Goal: Task Accomplishment & Management: Use online tool/utility

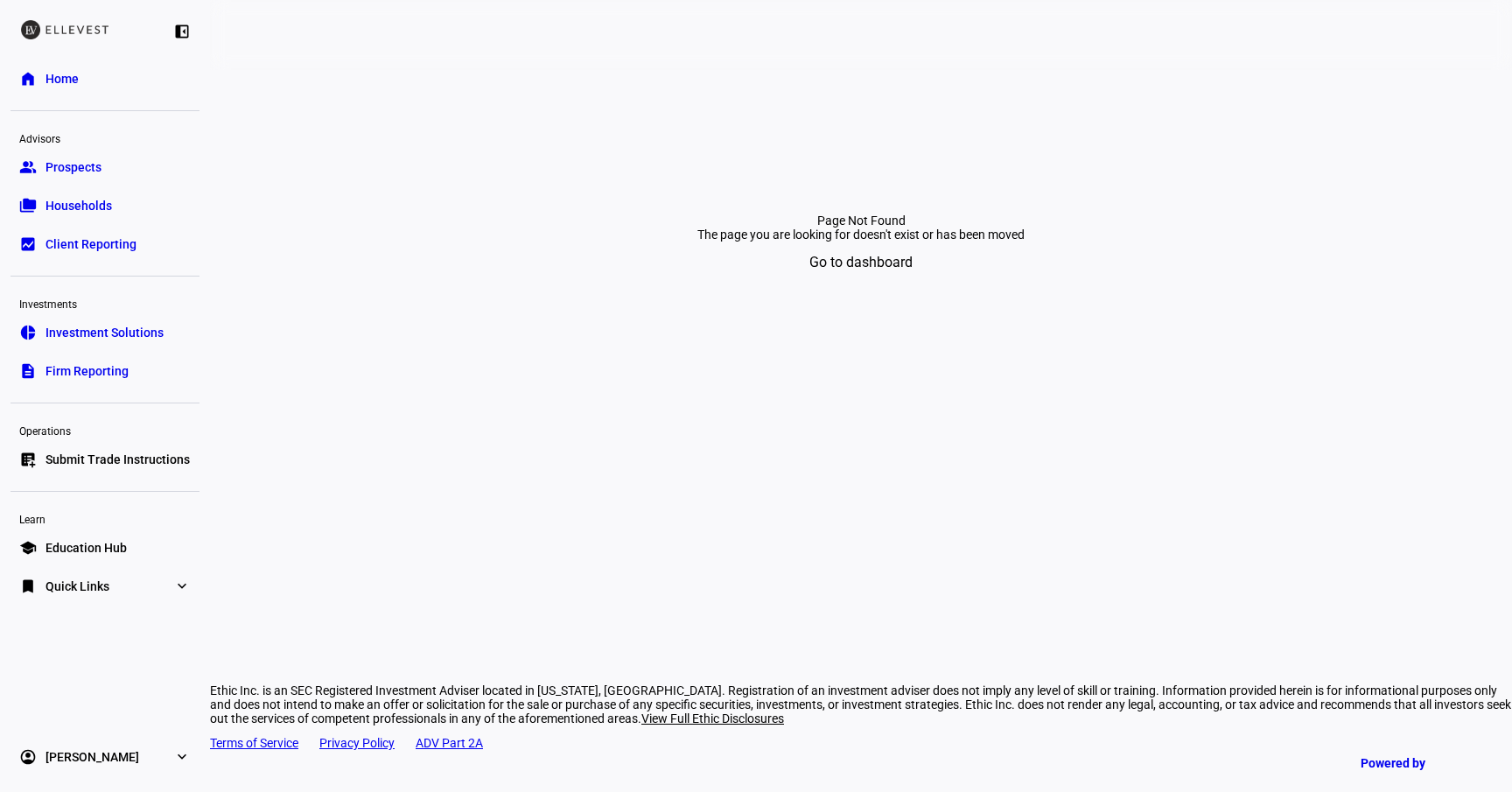
click at [122, 456] on span "Submit Trade Instructions" at bounding box center [118, 459] width 145 height 18
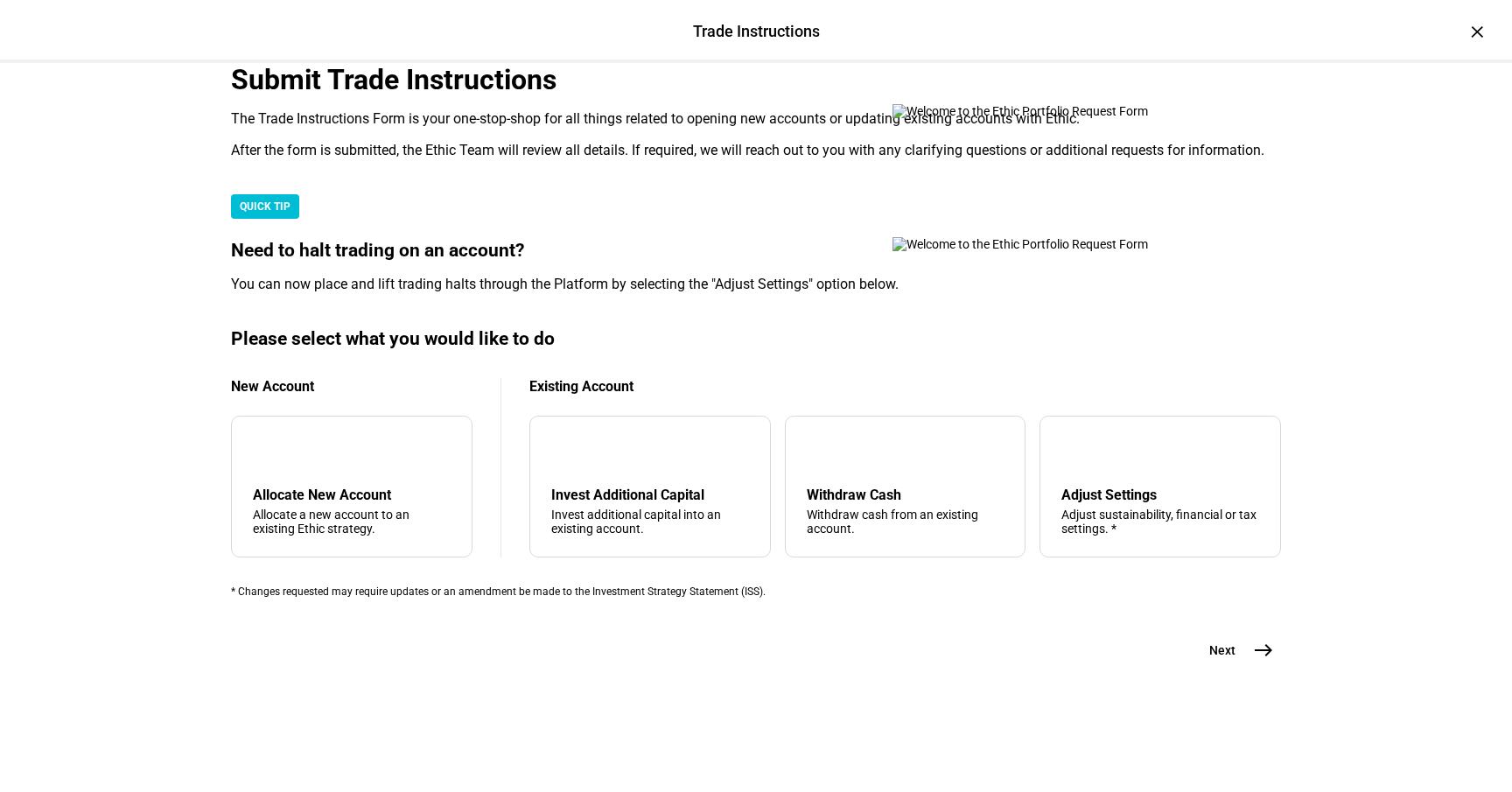
scroll to position [428, 0]
click at [1078, 507] on div "Adjust sustainability, financial or tax settings. *" at bounding box center [1161, 521] width 198 height 28
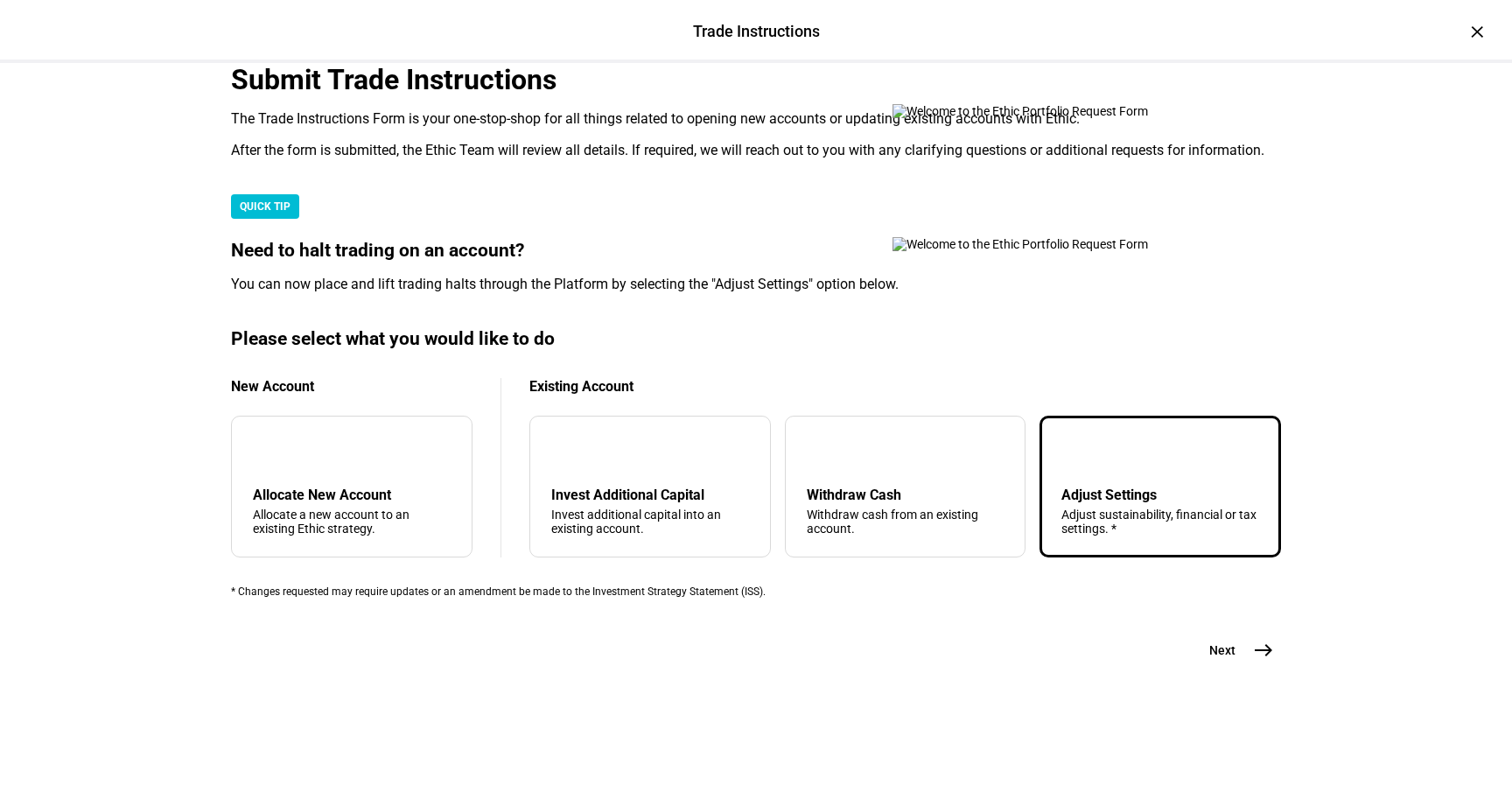
click at [1231, 667] on button "Next east" at bounding box center [1235, 649] width 93 height 35
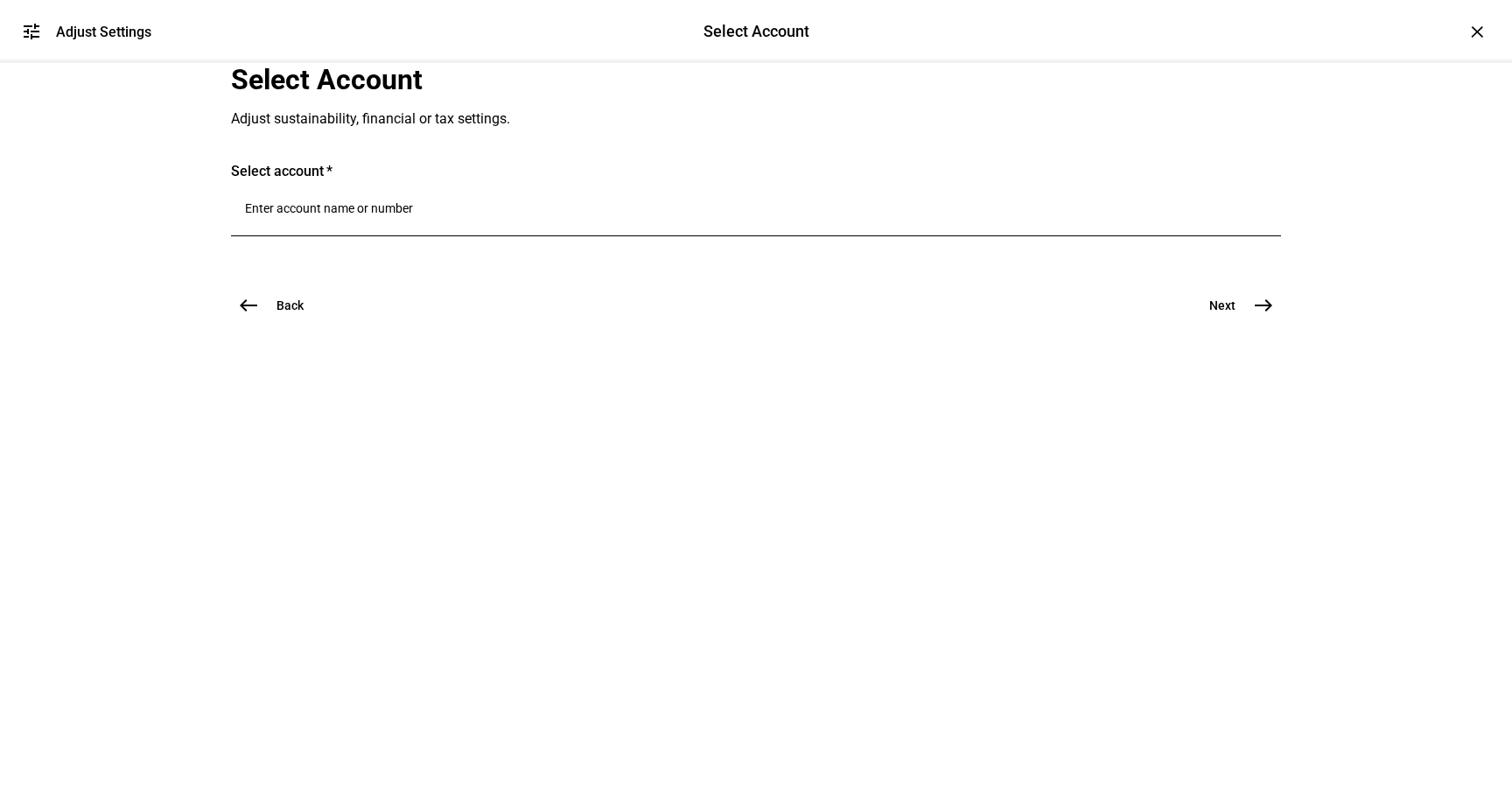
click at [500, 215] on input "Number" at bounding box center [756, 209] width 1022 height 14
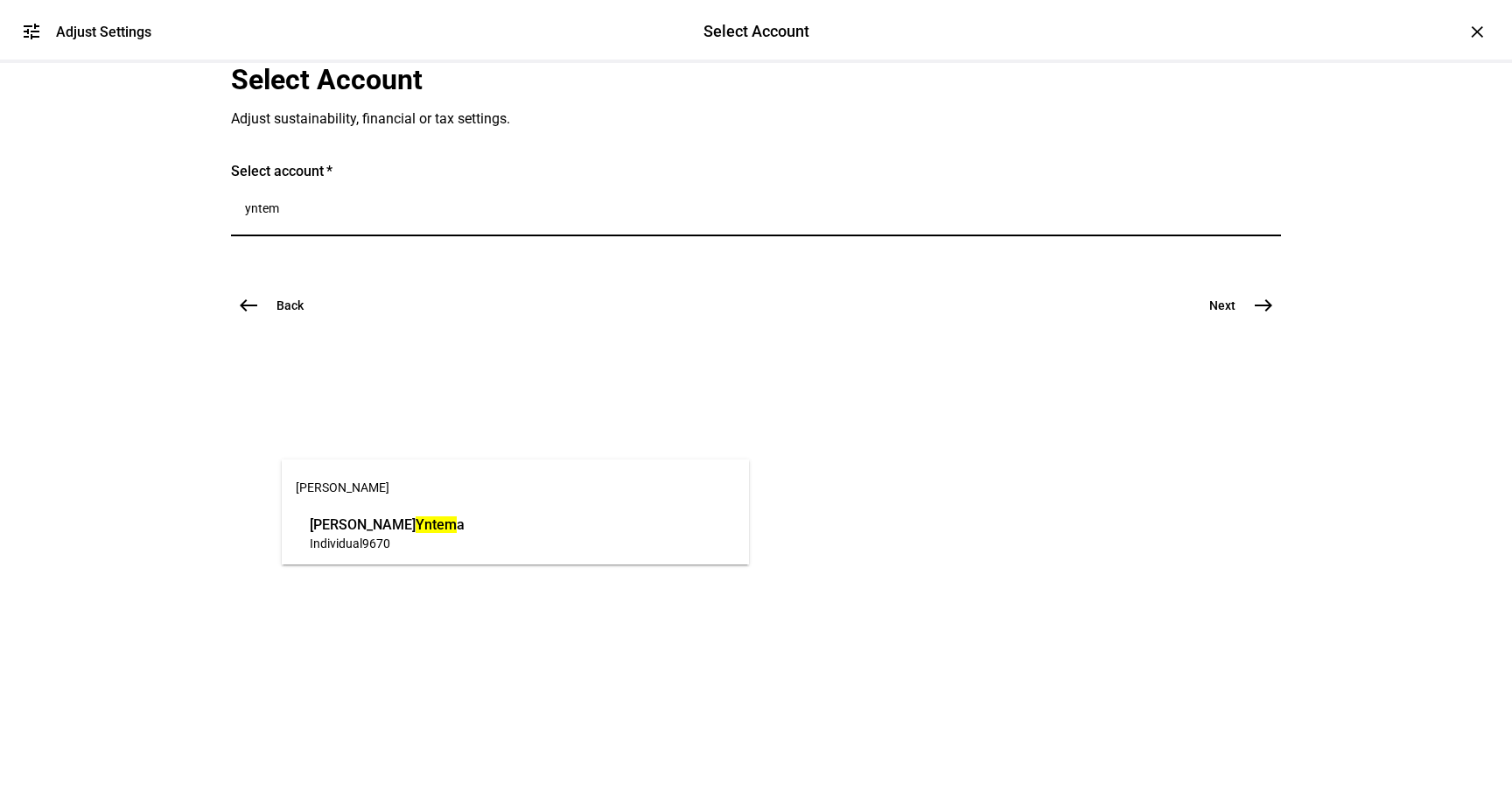
type input "yntem"
click at [443, 506] on span "[PERSON_NAME]" at bounding box center [516, 487] width 467 height 42
click at [442, 521] on span "[PERSON_NAME] a" at bounding box center [387, 524] width 155 height 21
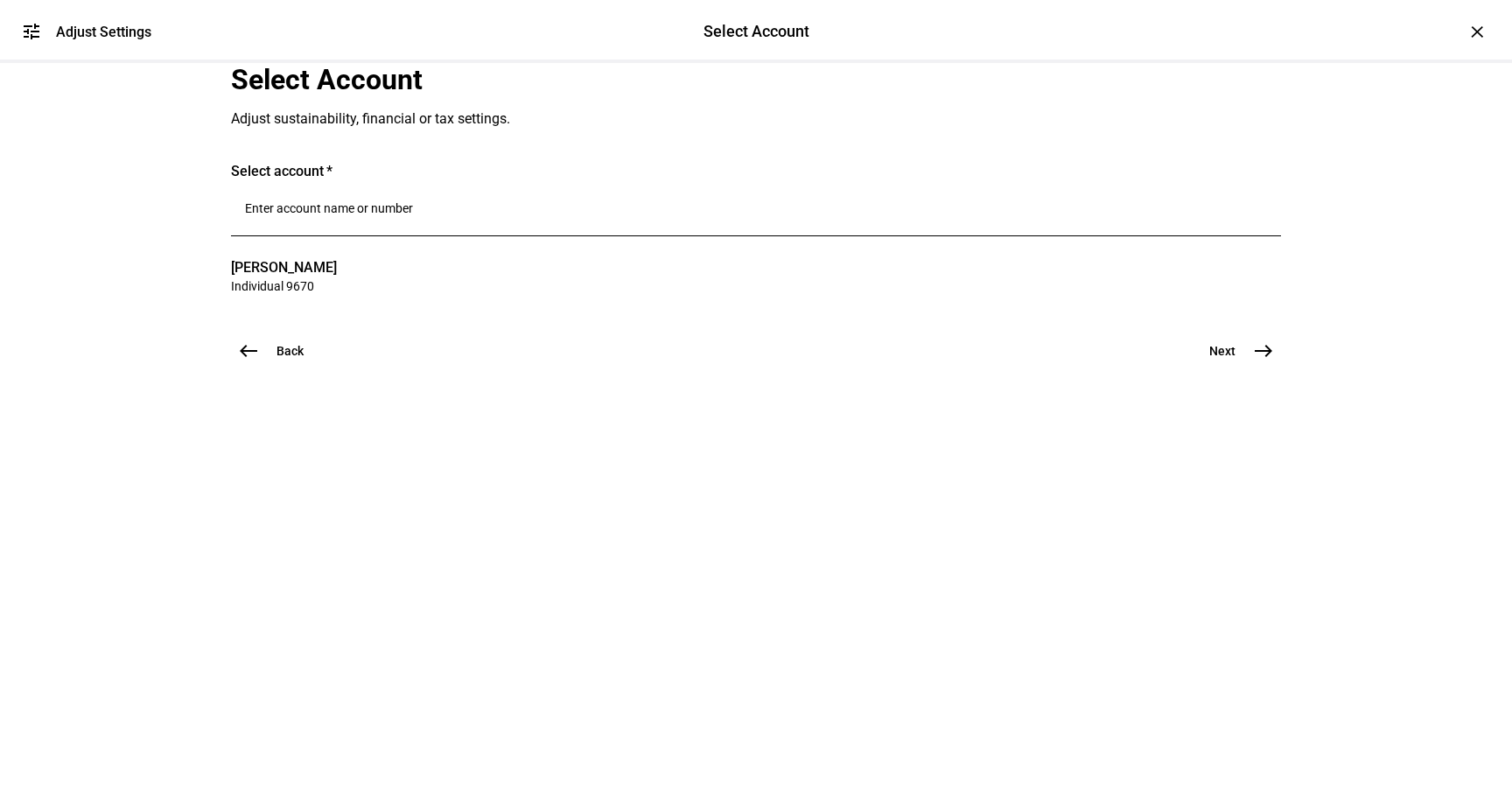
click at [1246, 368] on span "east" at bounding box center [1263, 351] width 35 height 35
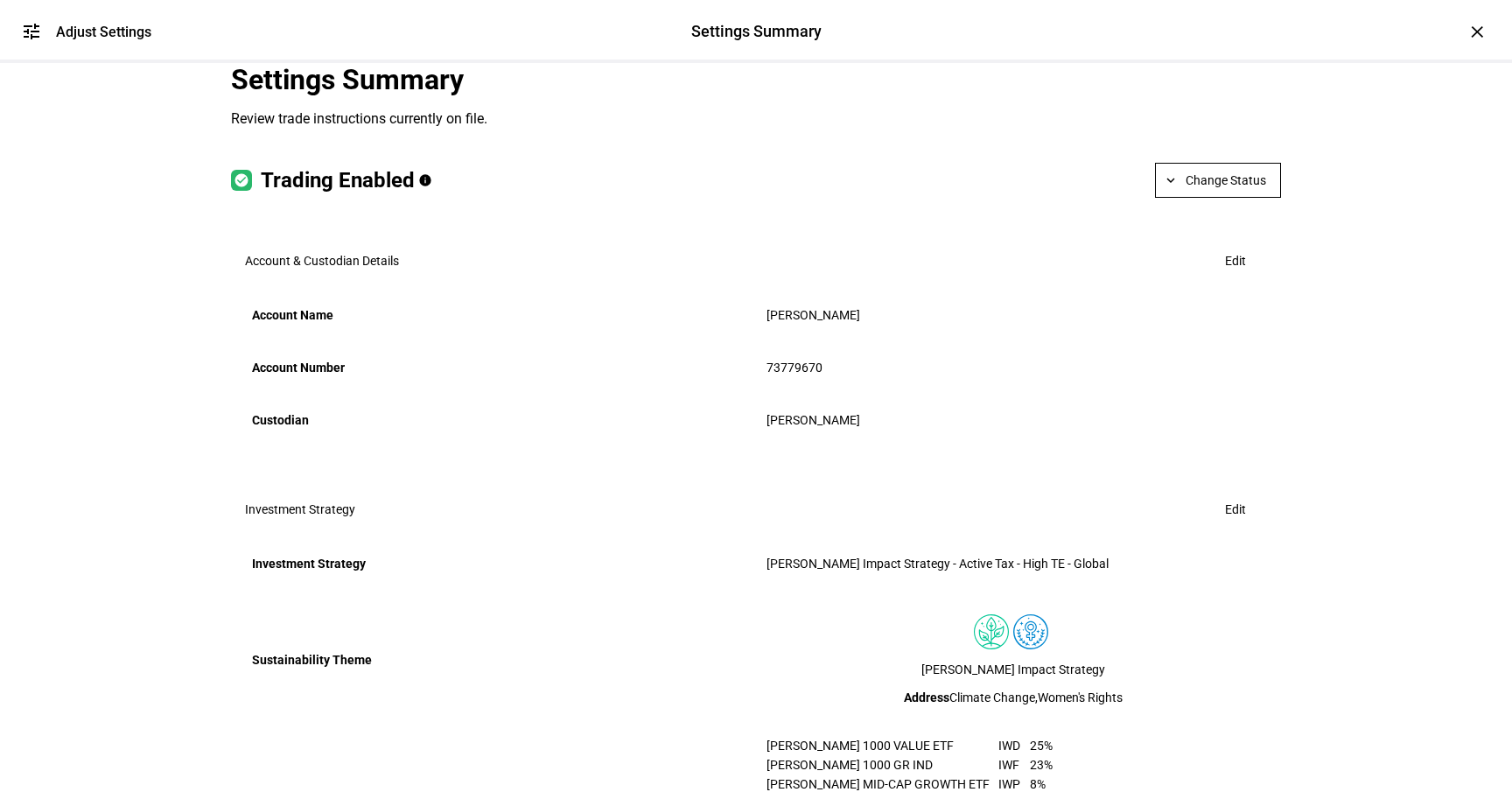
click at [1194, 198] on span "Change Status" at bounding box center [1226, 179] width 80 height 35
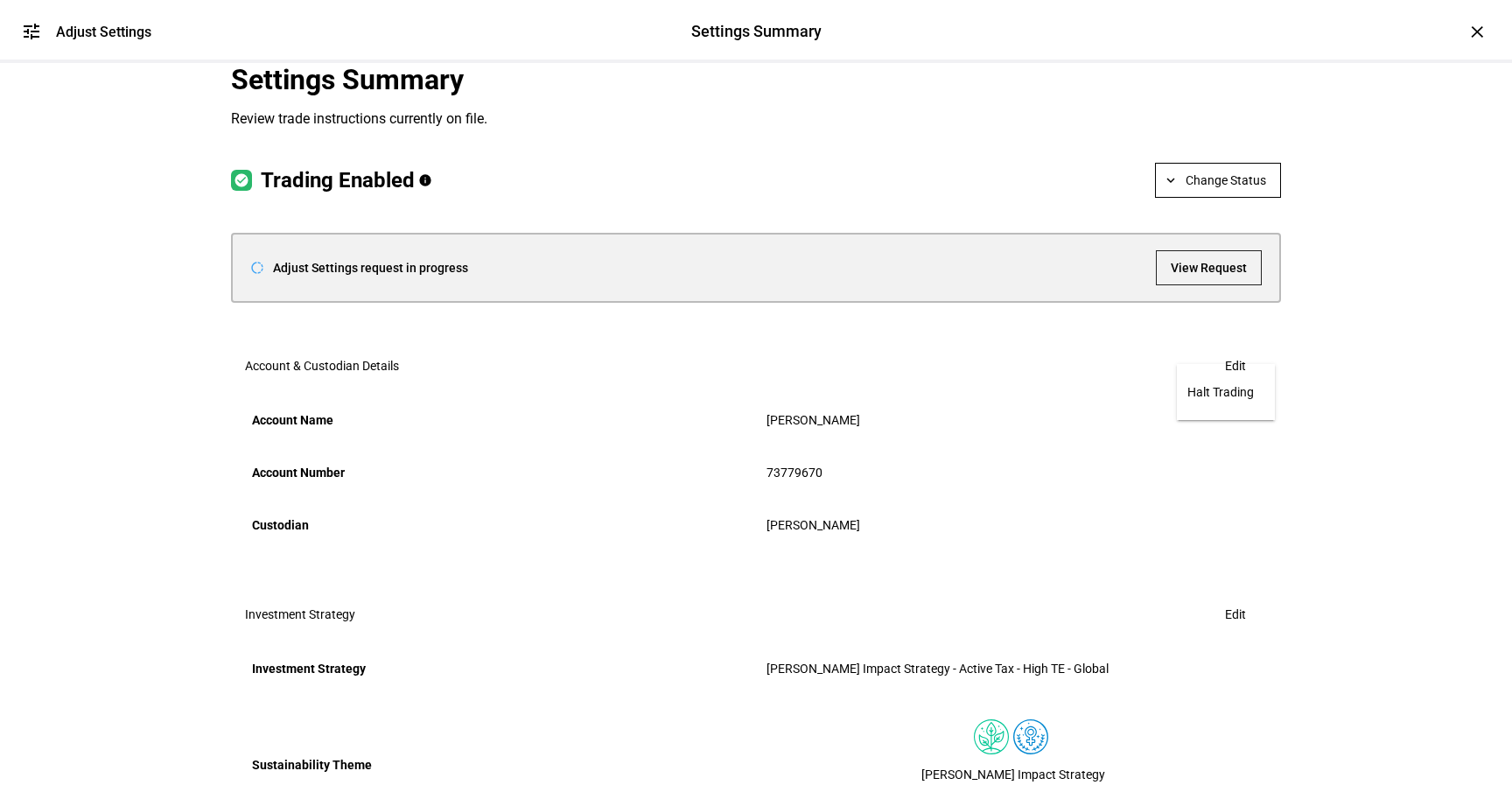
click at [1243, 396] on span "Halt Trading" at bounding box center [1226, 392] width 77 height 14
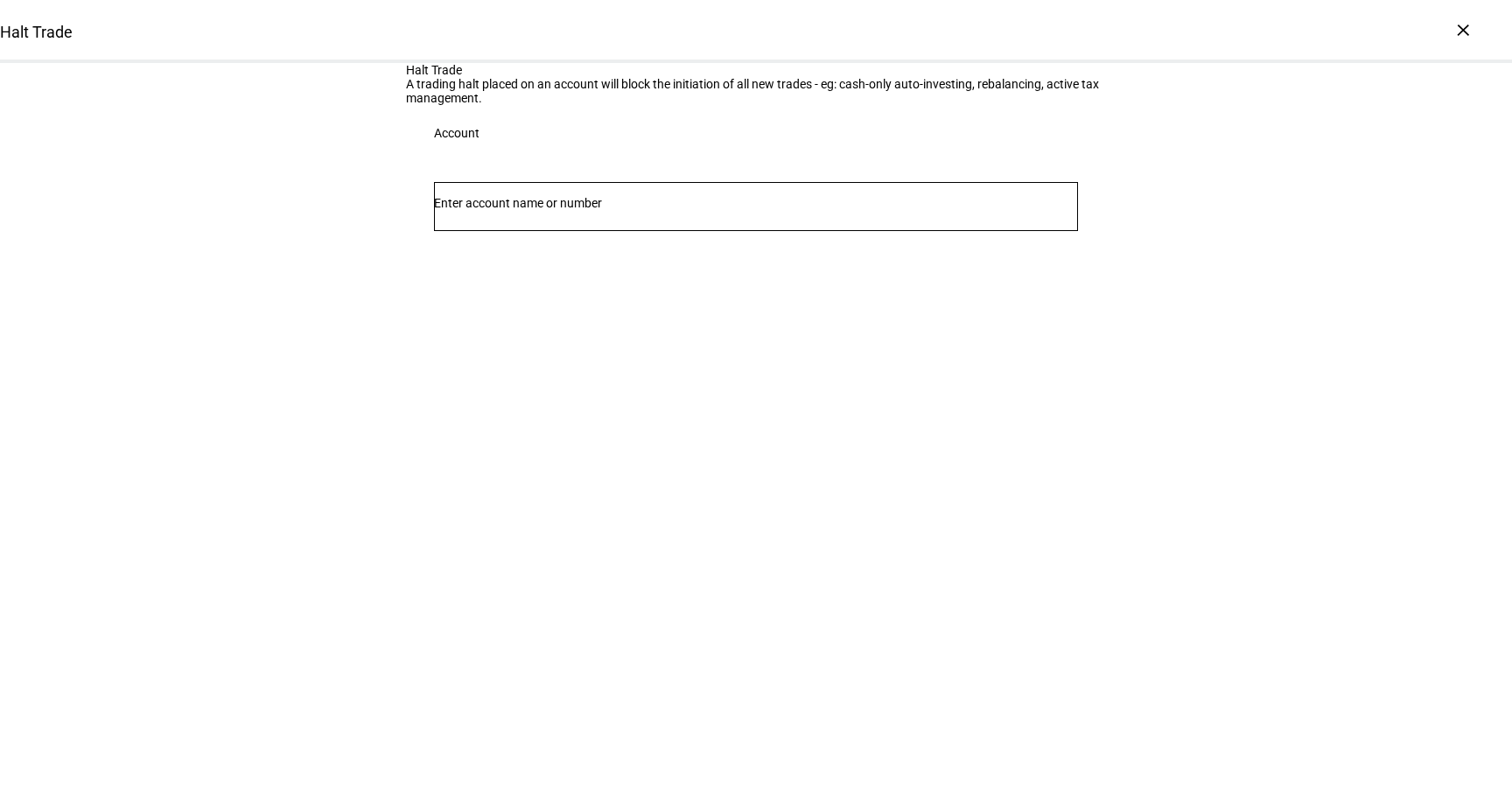
click at [518, 210] on input "Number" at bounding box center [756, 203] width 644 height 14
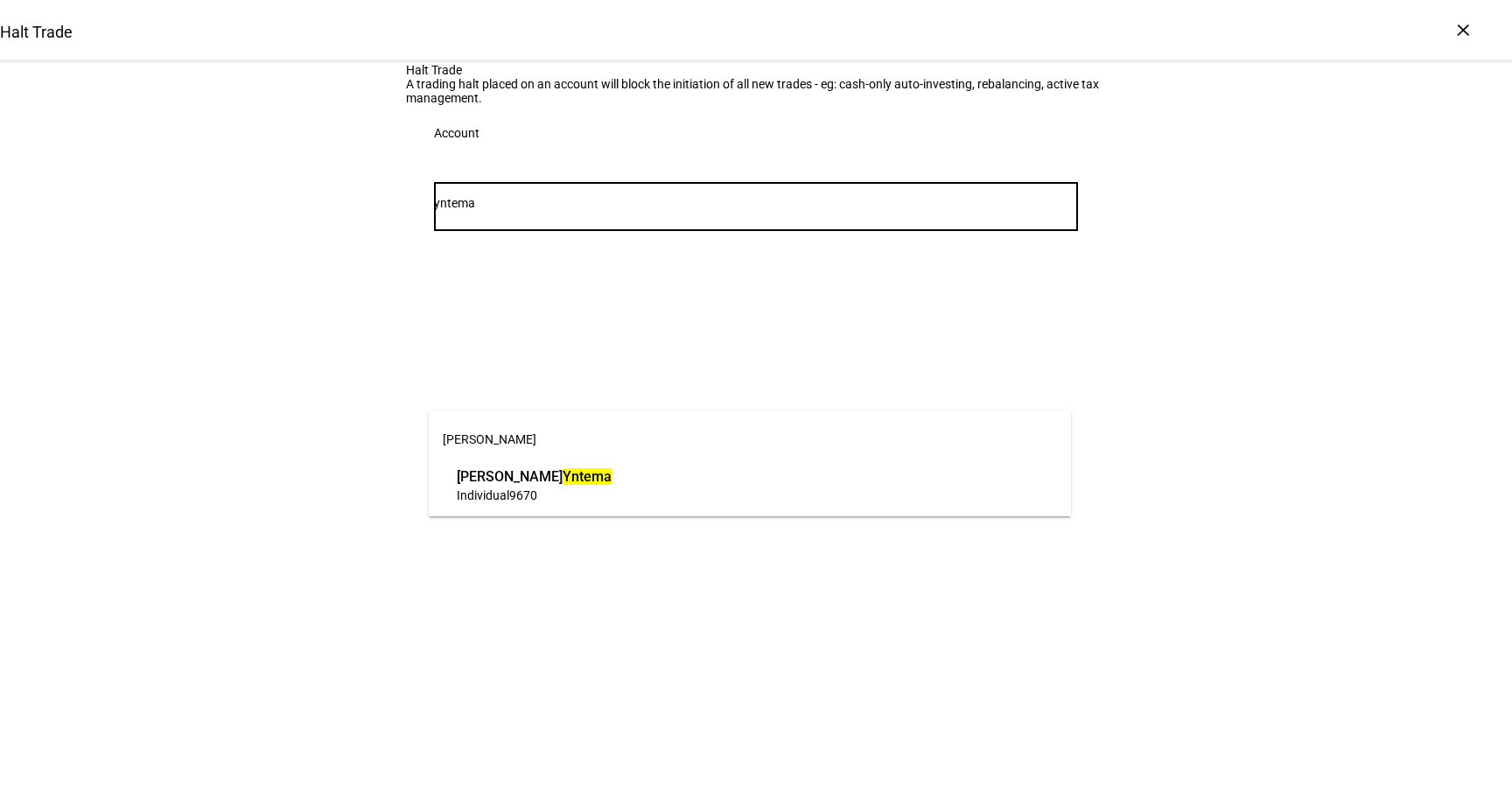
type input "yntema"
click at [443, 518] on div "Halt Trade Halt Trade A trading halt placed on an account will block the initia…" at bounding box center [756, 396] width 1512 height 792
click at [500, 210] on input "yntema" at bounding box center [756, 203] width 644 height 14
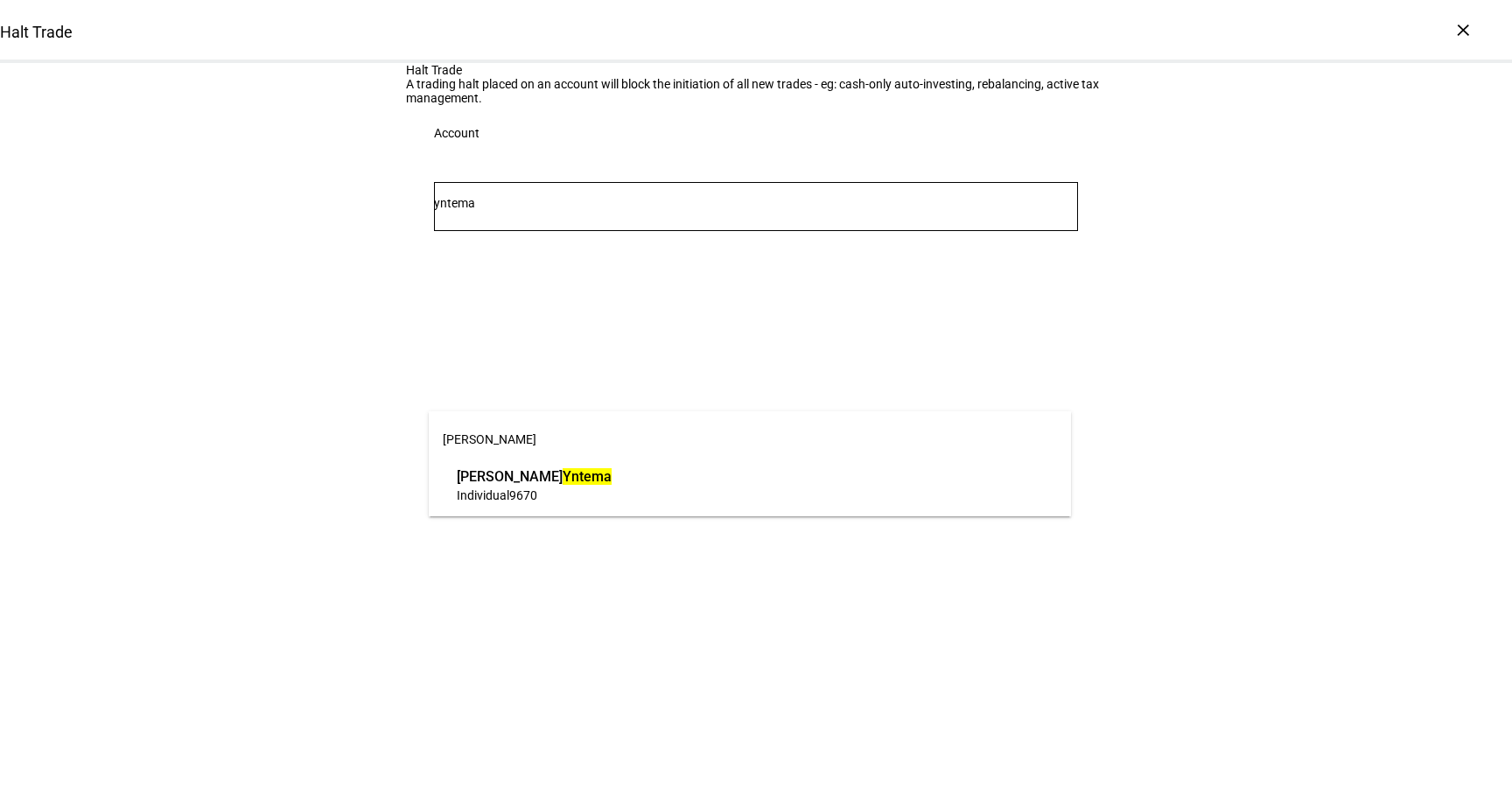
click at [563, 475] on mark "Yntema" at bounding box center [587, 476] width 49 height 17
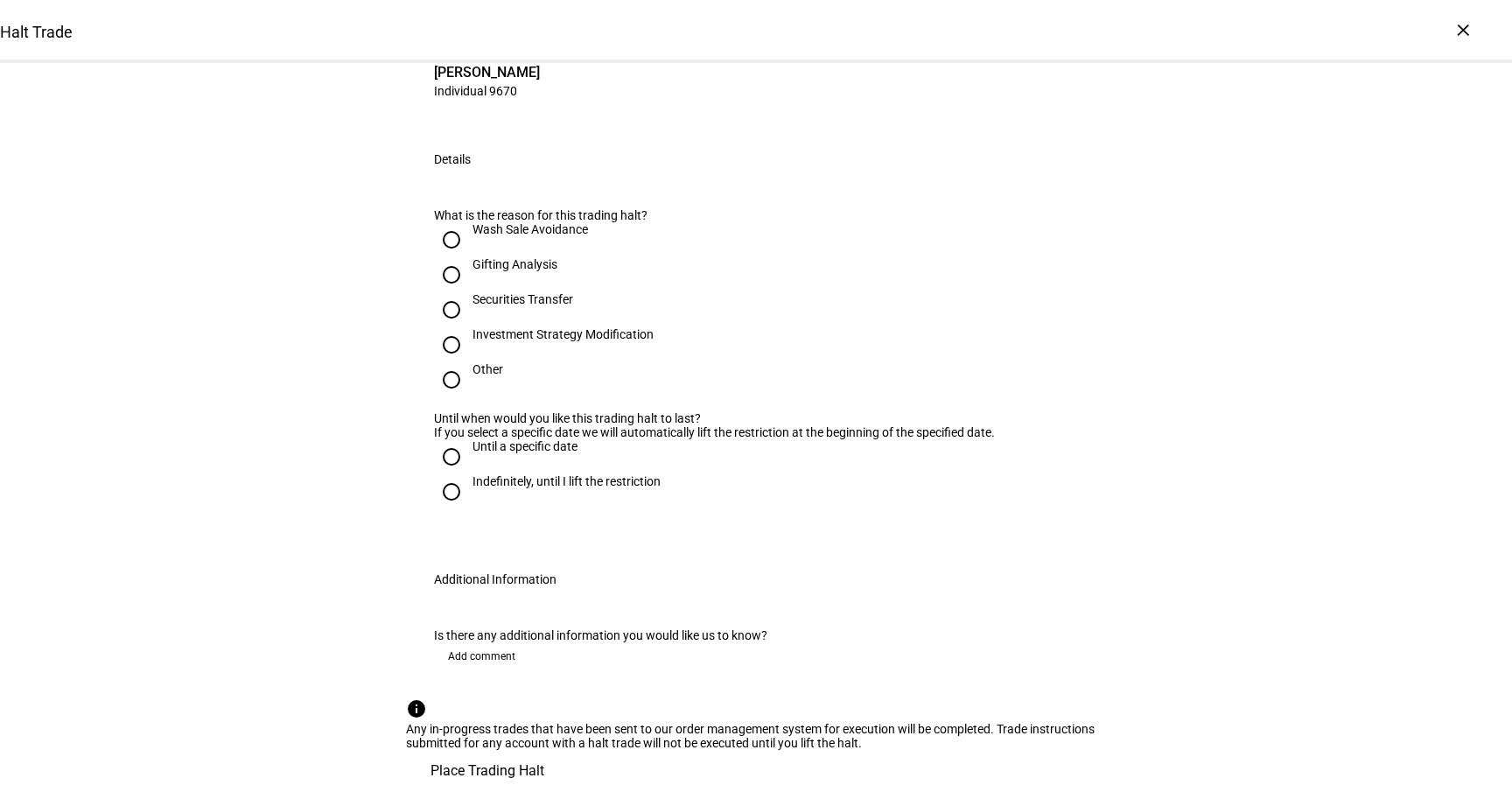
scroll to position [257, 0]
click at [480, 376] on div "Other" at bounding box center [488, 369] width 30 height 14
click at [469, 397] on input "Other" at bounding box center [451, 379] width 35 height 35
radio input "true"
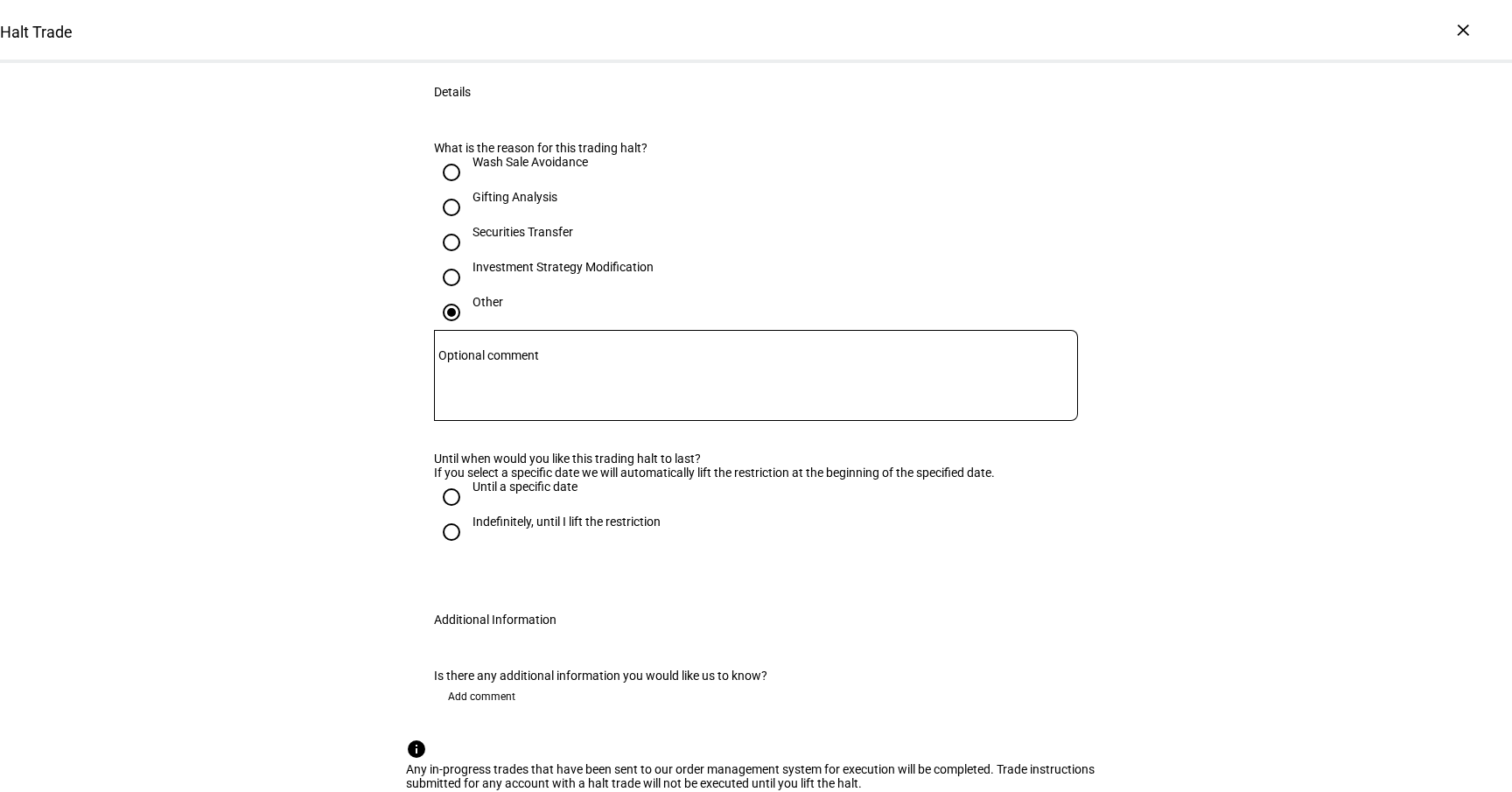
click at [480, 309] on div "Other" at bounding box center [488, 302] width 30 height 14
click at [469, 330] on input "Other" at bounding box center [451, 312] width 35 height 35
click at [545, 274] on div "Investment Strategy Modification" at bounding box center [563, 267] width 181 height 14
click at [469, 295] on input "Investment Strategy Modification" at bounding box center [451, 276] width 35 height 35
radio input "true"
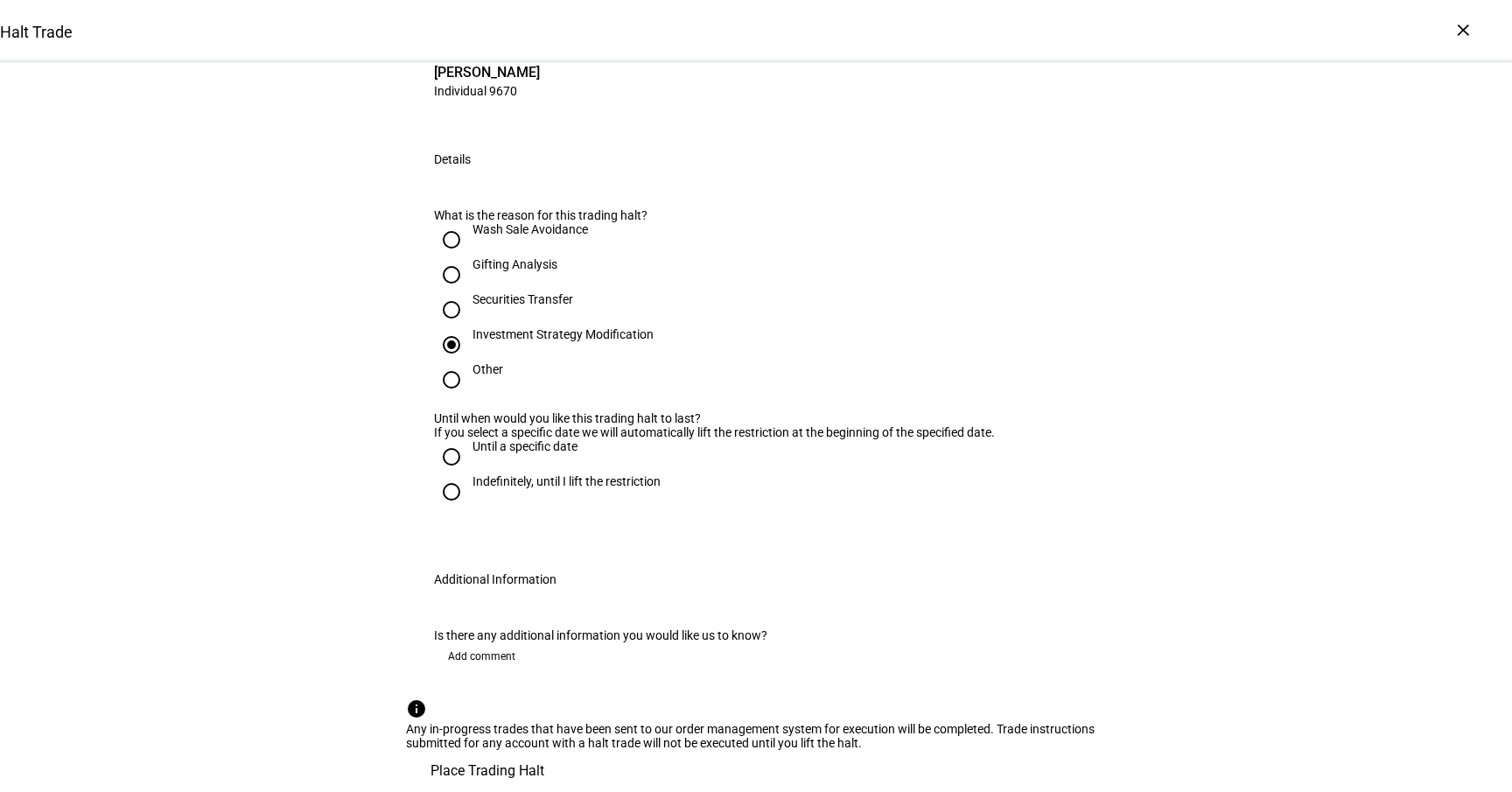
click at [540, 306] on div "Securities Transfer" at bounding box center [523, 300] width 101 height 14
click at [469, 327] on input "Securities Transfer" at bounding box center [451, 309] width 35 height 35
radio input "true"
click at [550, 474] on div "Indefinitely, until I lift the restriction" at bounding box center [566, 482] width 188 height 14
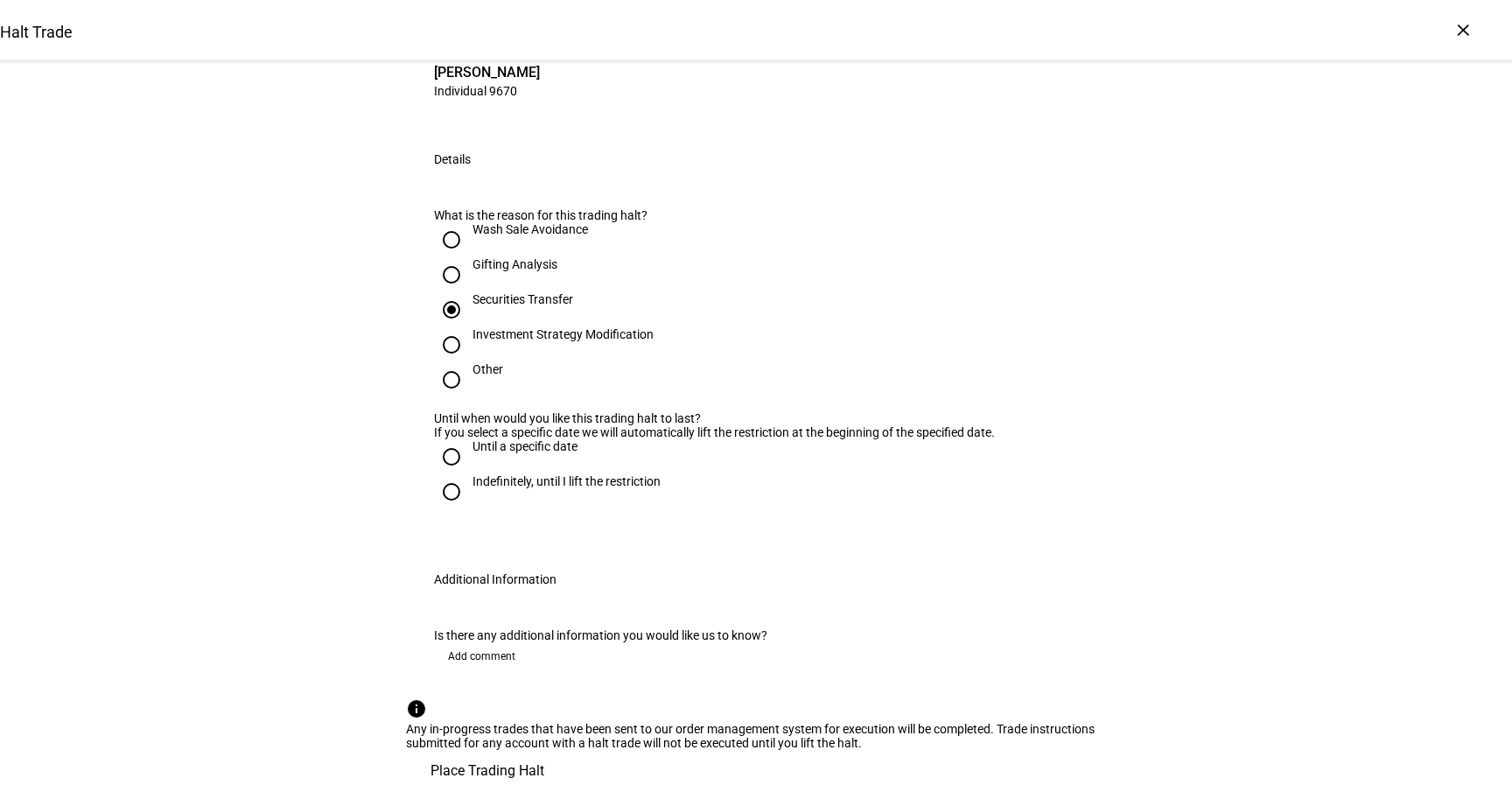
click at [469, 474] on input "Indefinitely, until I lift the restriction" at bounding box center [451, 491] width 35 height 35
radio input "true"
click at [481, 642] on span "Add comment" at bounding box center [482, 656] width 68 height 28
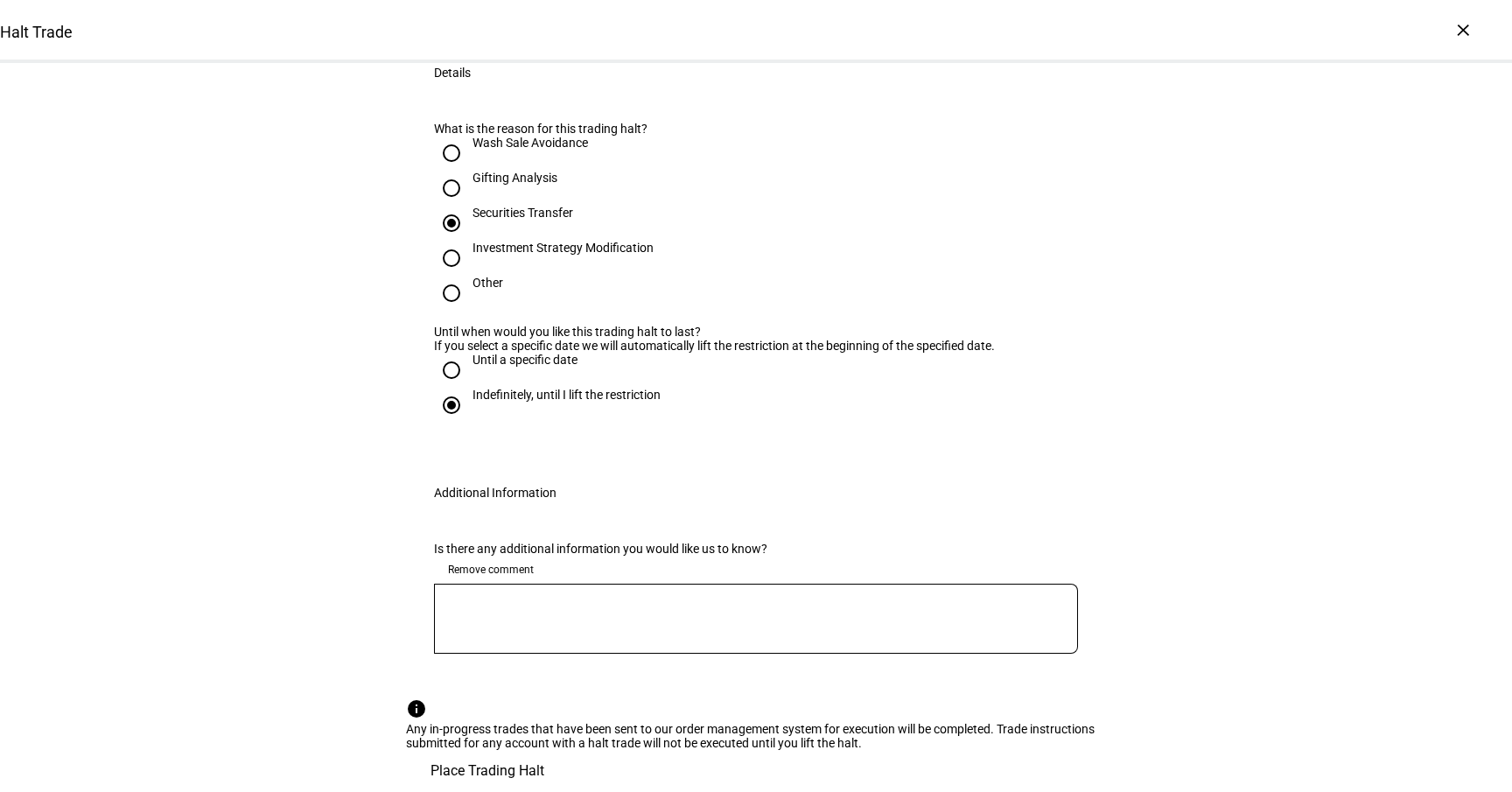
click at [509, 598] on textarea at bounding box center [756, 618] width 644 height 42
click at [459, 598] on textarea "client reviewing analysis" at bounding box center [756, 618] width 644 height 42
click at [643, 583] on div "reviewing analysis" at bounding box center [756, 618] width 644 height 70
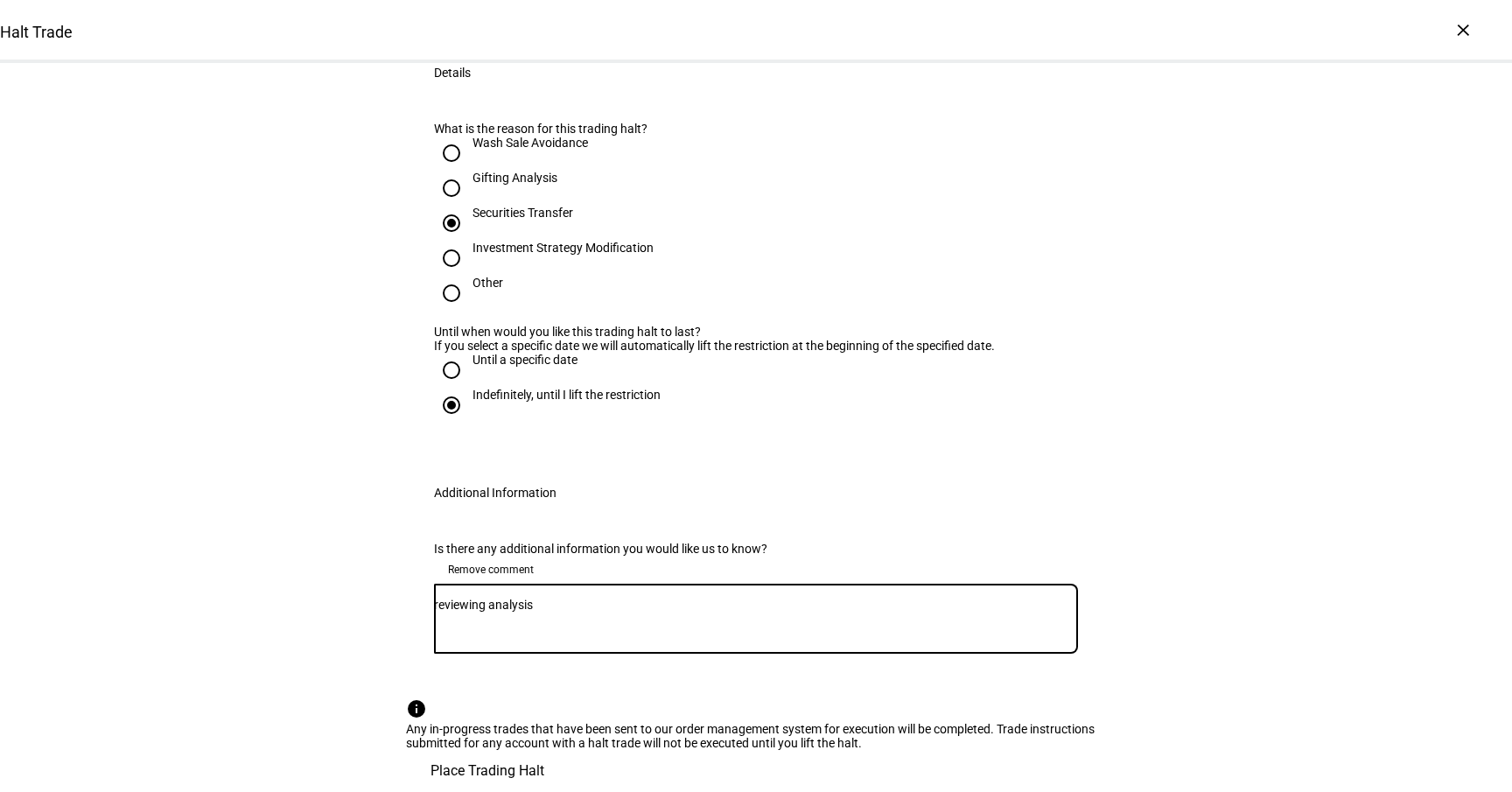
click at [643, 583] on div "reviewing analysis" at bounding box center [756, 618] width 644 height 70
click at [647, 583] on div "reviewing analysis" at bounding box center [756, 618] width 644 height 70
click at [647, 598] on textarea "reviewing analysis" at bounding box center [756, 618] width 644 height 42
click at [477, 598] on textarea "reviewing analysis on transferring securities" at bounding box center [756, 618] width 644 height 42
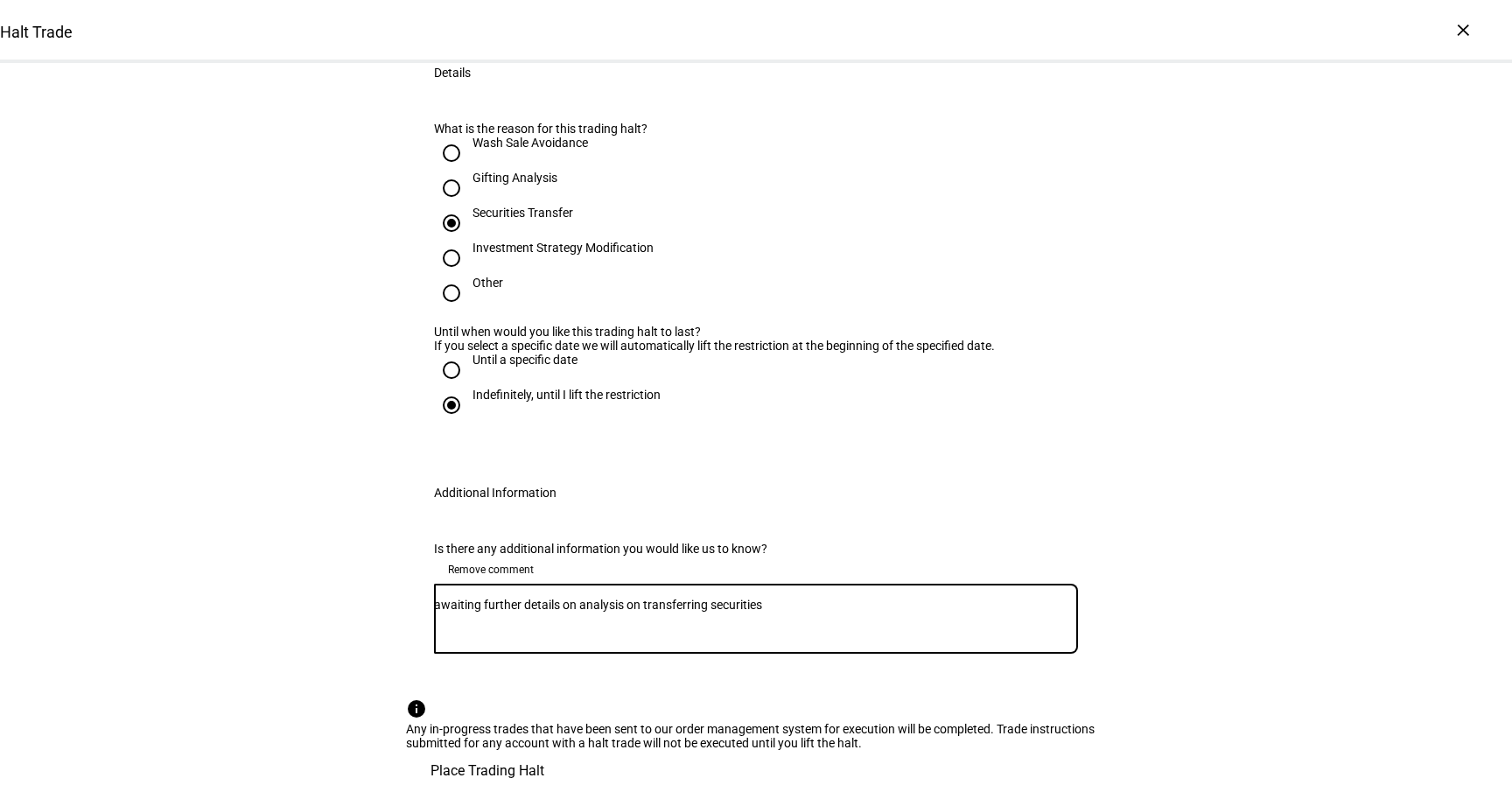
click at [639, 598] on textarea "awaiting further details on analysis on transferring securities" at bounding box center [756, 618] width 644 height 42
click at [801, 598] on textarea "awaiting further details on analysis of transferring securities" at bounding box center [756, 618] width 644 height 42
type textarea "awaiting further details on analysis of transferring securities"
click at [544, 750] on span "Place Trading Halt" at bounding box center [488, 771] width 114 height 42
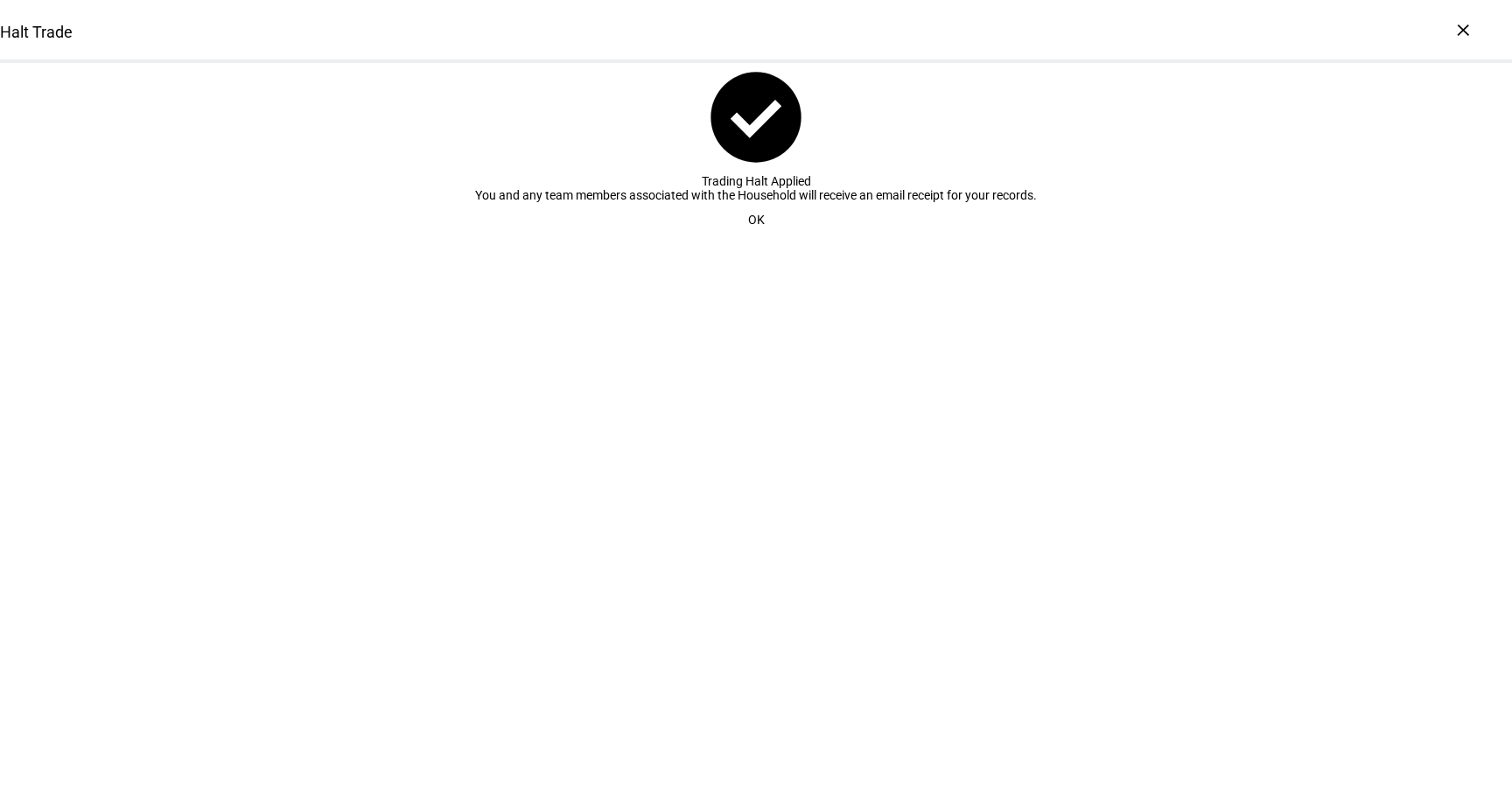
scroll to position [0, 0]
click at [748, 237] on span "OK" at bounding box center [756, 219] width 17 height 35
